Goal: Task Accomplishment & Management: Use online tool/utility

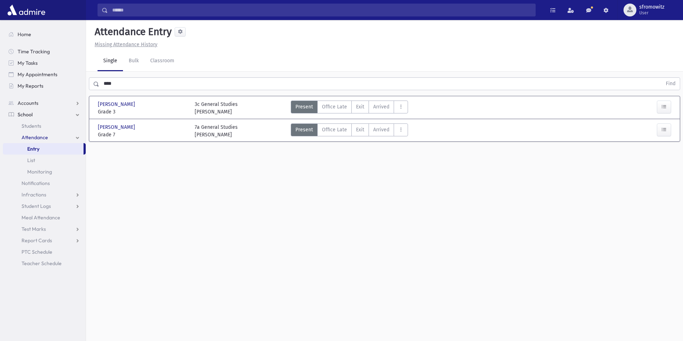
click at [40, 149] on link "Entry" at bounding box center [43, 148] width 81 height 11
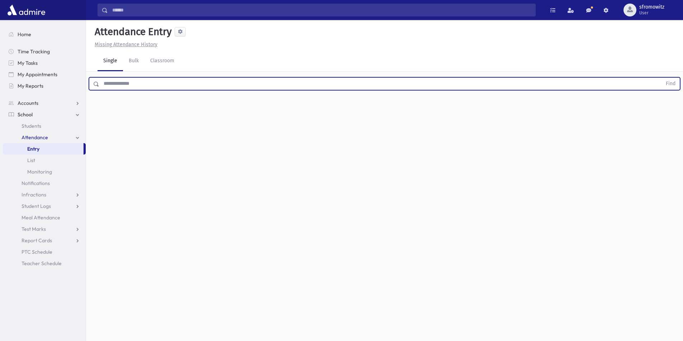
click at [124, 81] on input "text" at bounding box center [380, 83] width 562 height 13
type input "*****"
click at [661, 78] on button "Find" at bounding box center [670, 84] width 18 height 12
click at [663, 106] on icon "button" at bounding box center [663, 107] width 5 height 6
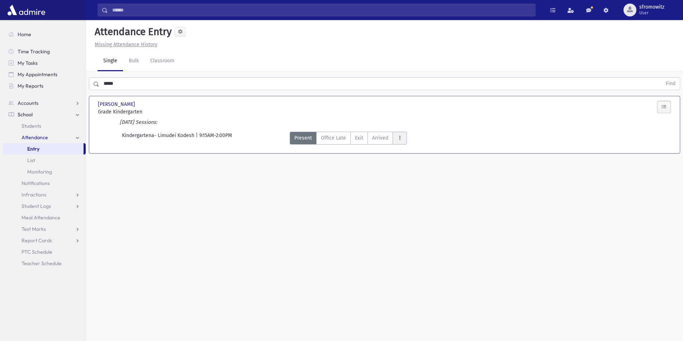
click at [394, 137] on button "AttTypes" at bounding box center [399, 138] width 14 height 13
click at [668, 104] on button "button" at bounding box center [663, 107] width 14 height 13
